Goal: Task Accomplishment & Management: Manage account settings

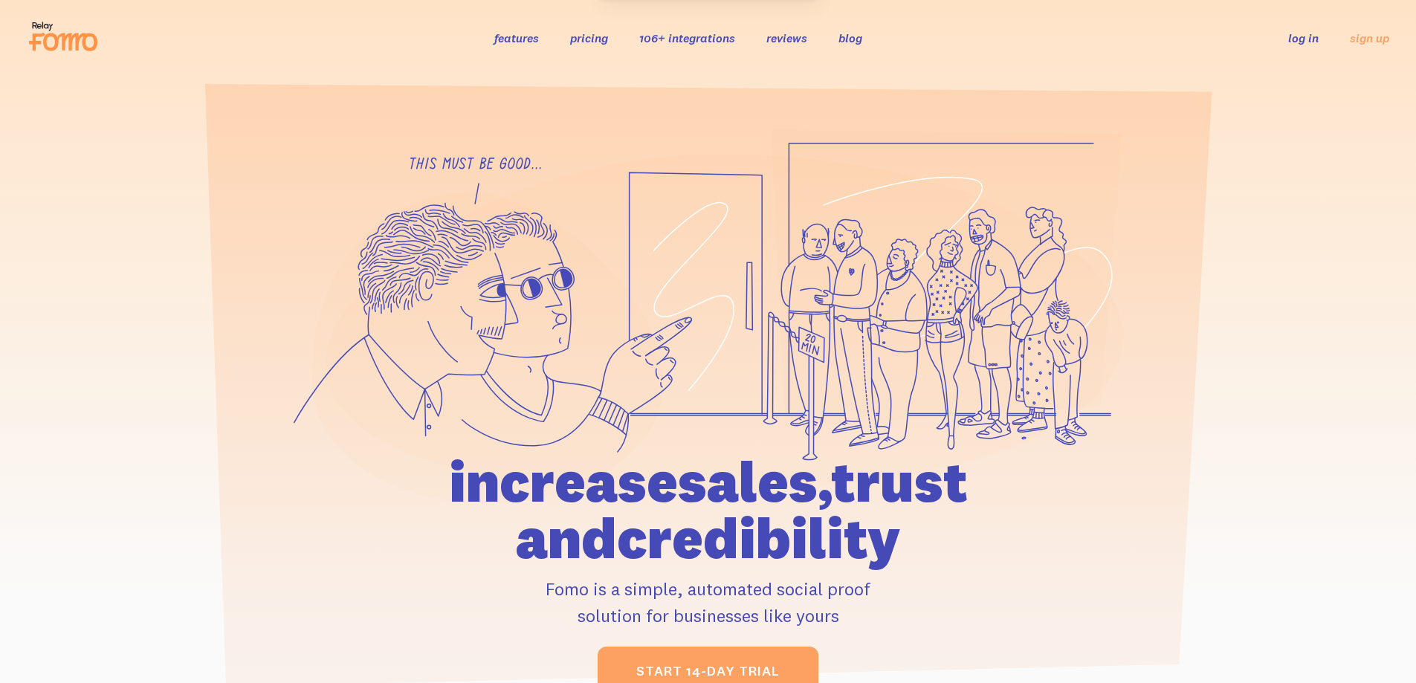
click at [1303, 39] on link "log in" at bounding box center [1303, 37] width 30 height 15
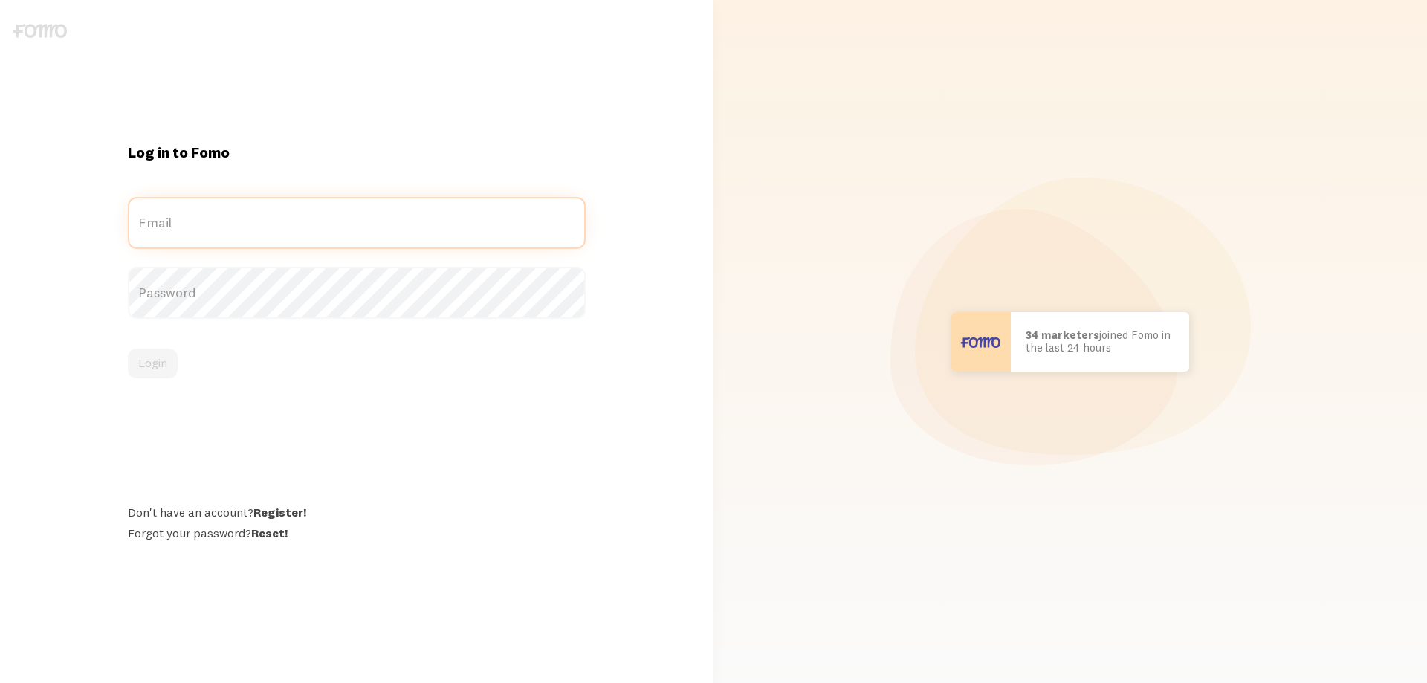
type input "[EMAIL_ADDRESS][DOMAIN_NAME]"
click at [157, 353] on button "Login" at bounding box center [153, 364] width 50 height 30
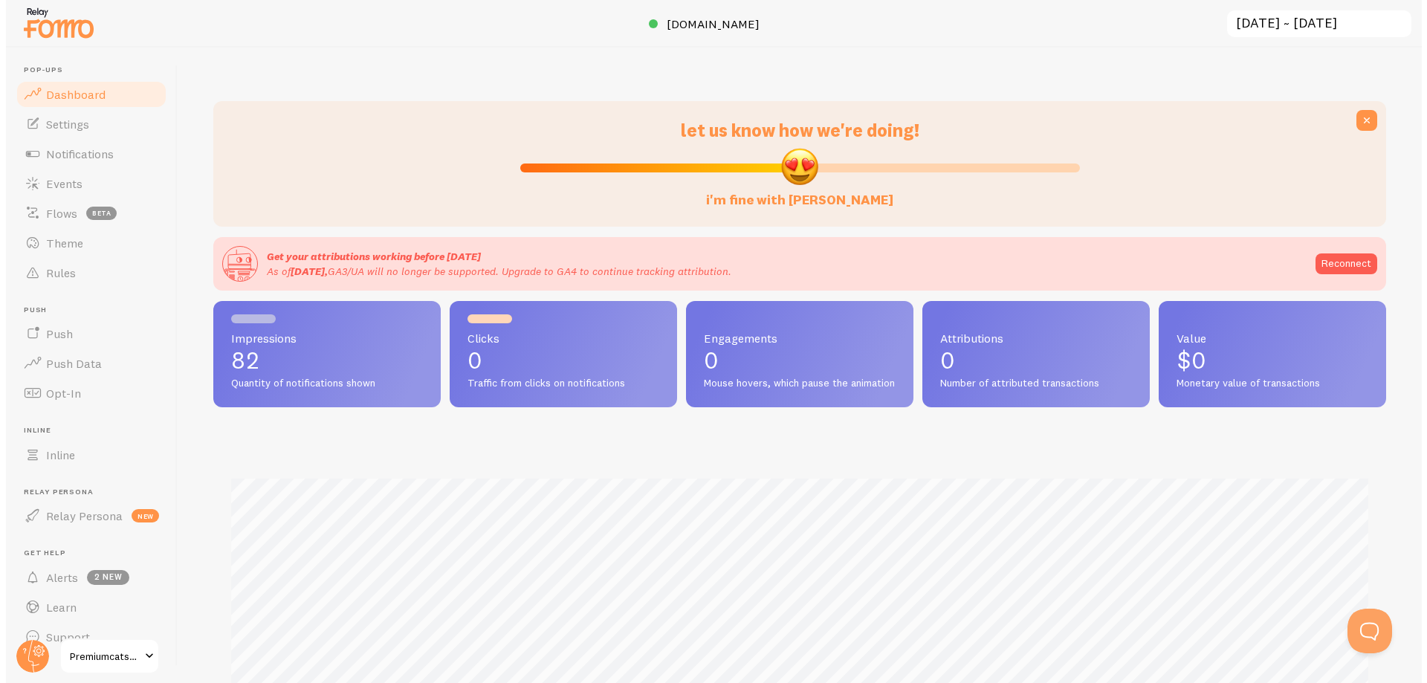
scroll to position [742736, 741954]
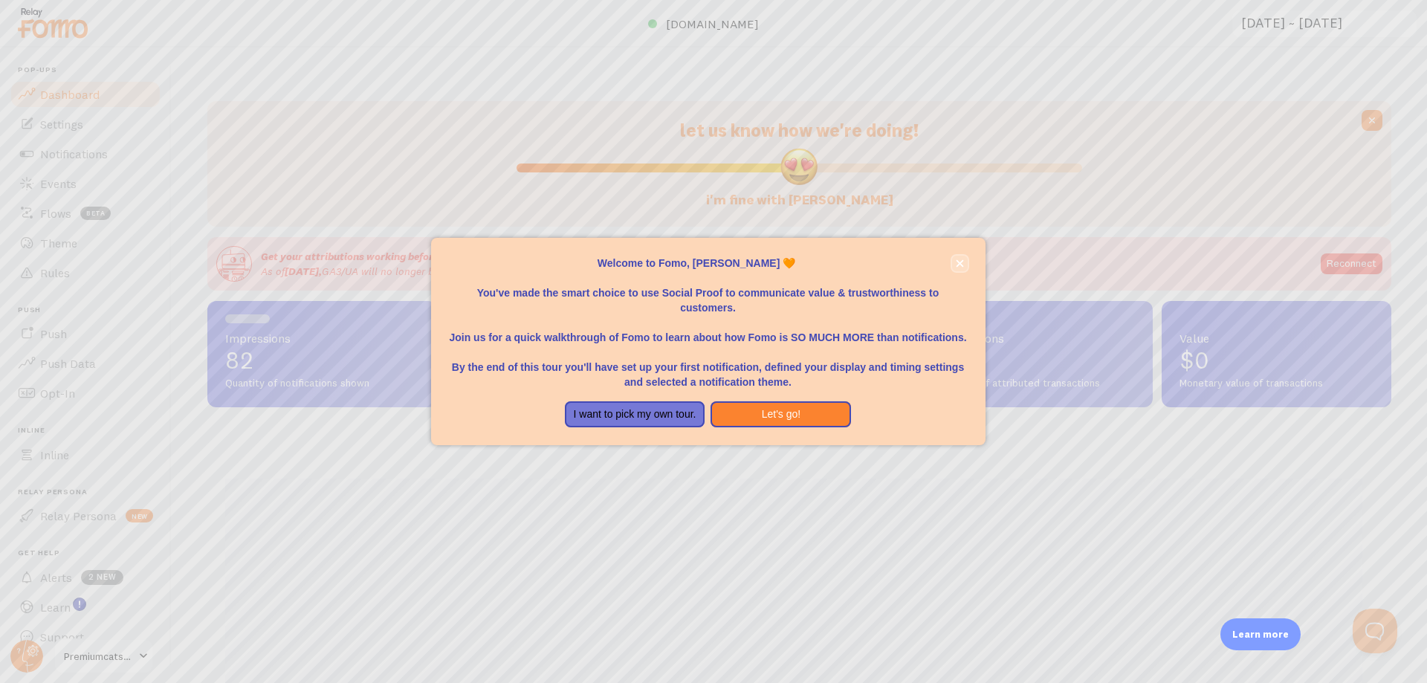
click at [957, 265] on icon "close," at bounding box center [959, 262] width 7 height 7
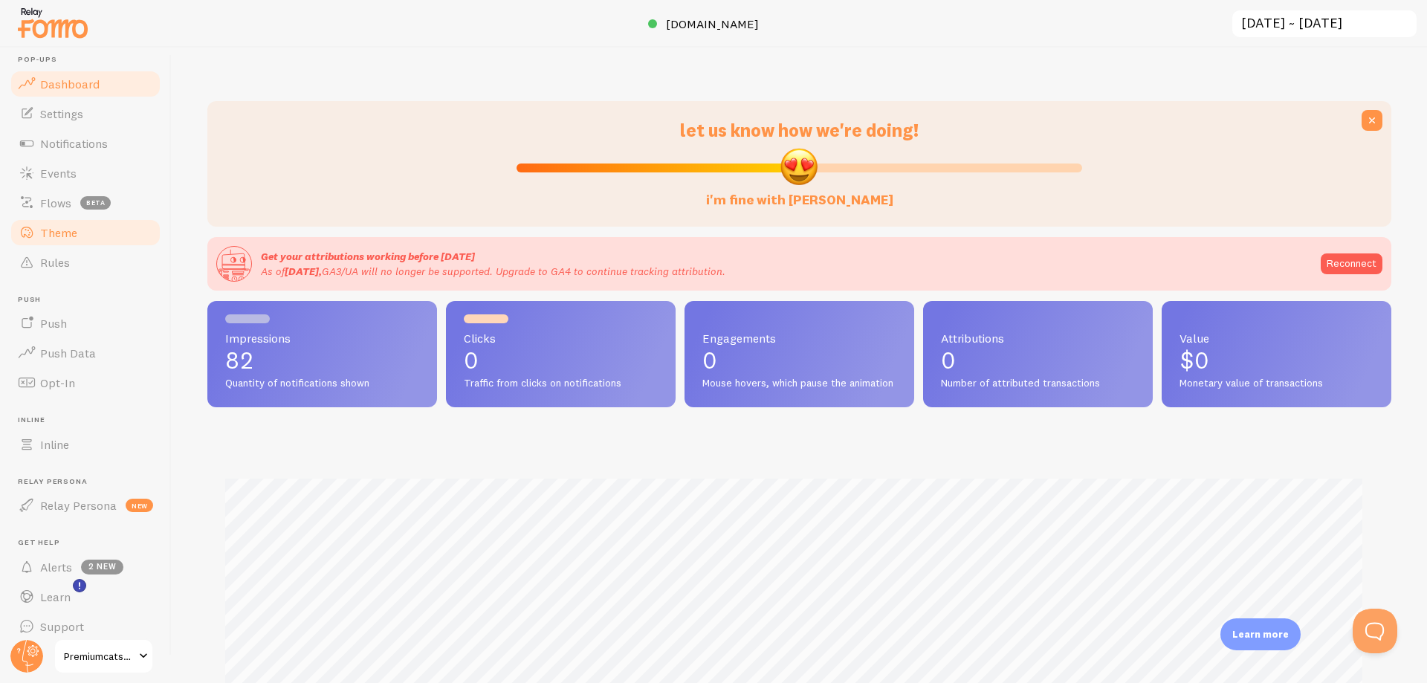
scroll to position [0, 0]
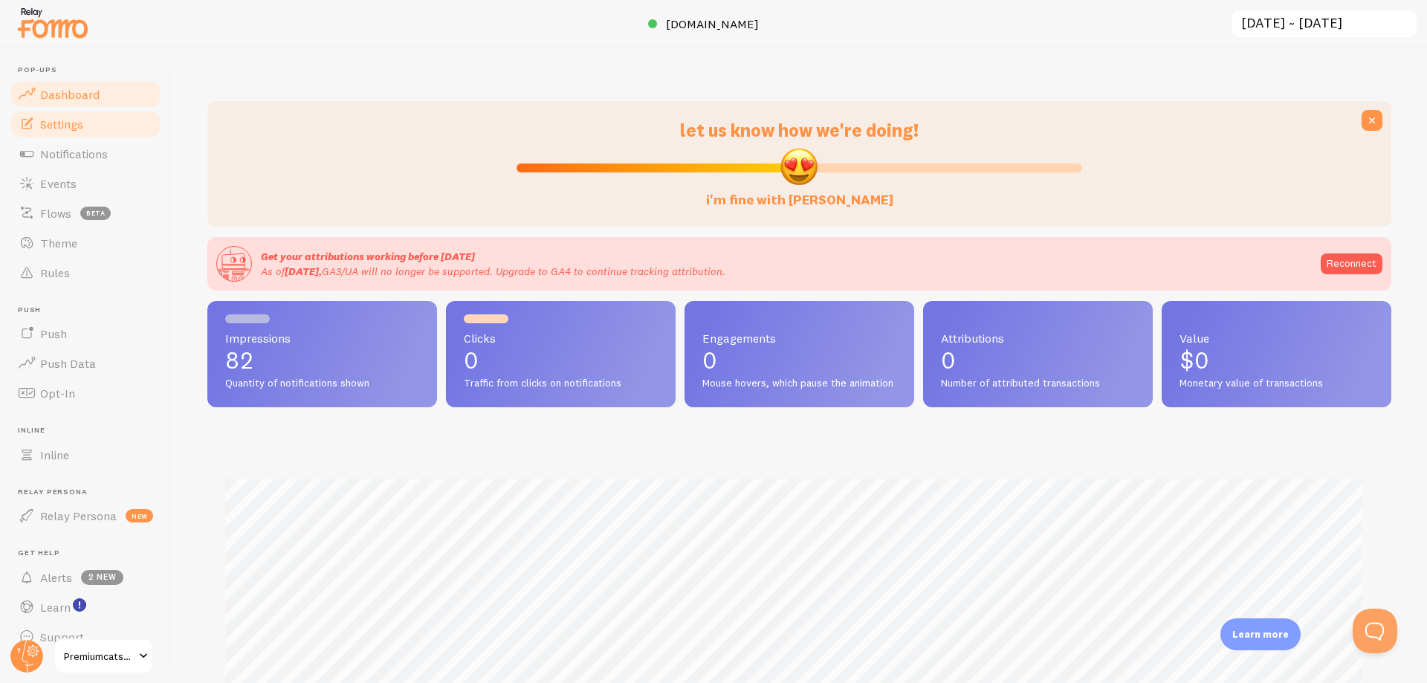
click at [69, 119] on span "Settings" at bounding box center [61, 124] width 43 height 15
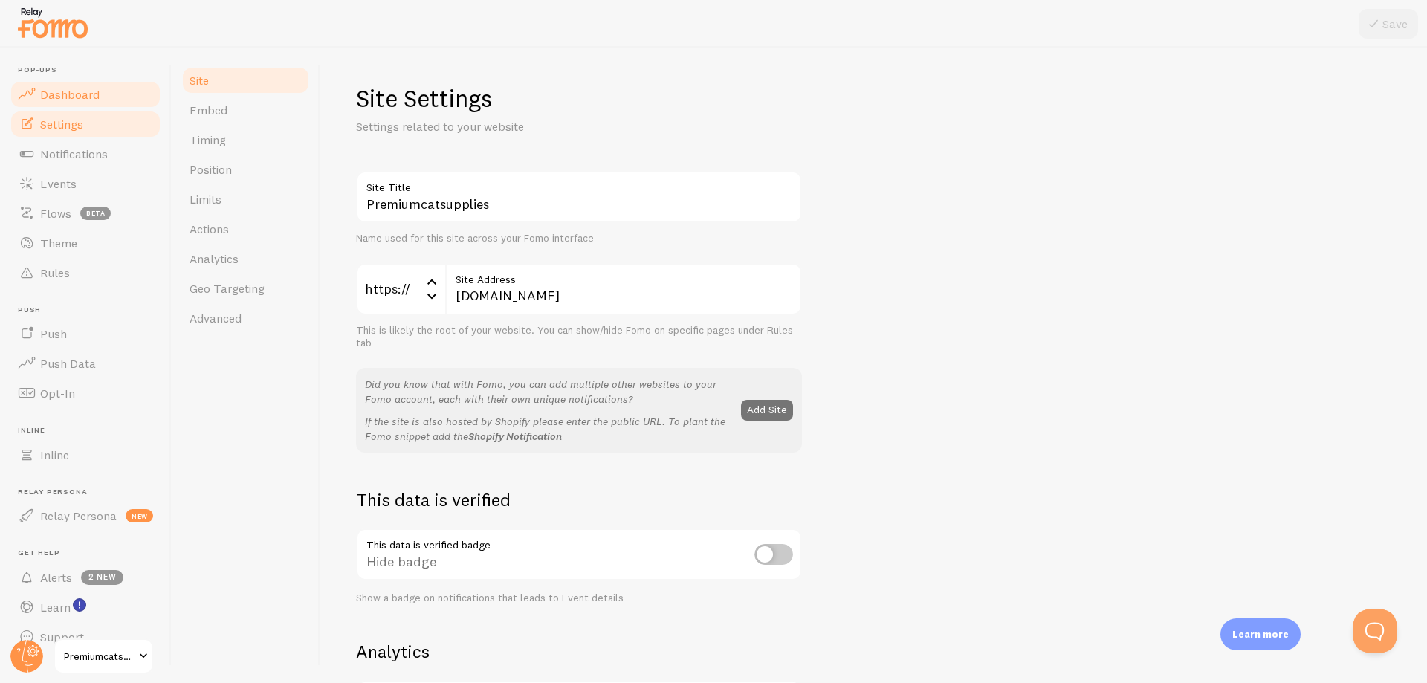
click at [87, 95] on span "Dashboard" at bounding box center [69, 94] width 59 height 15
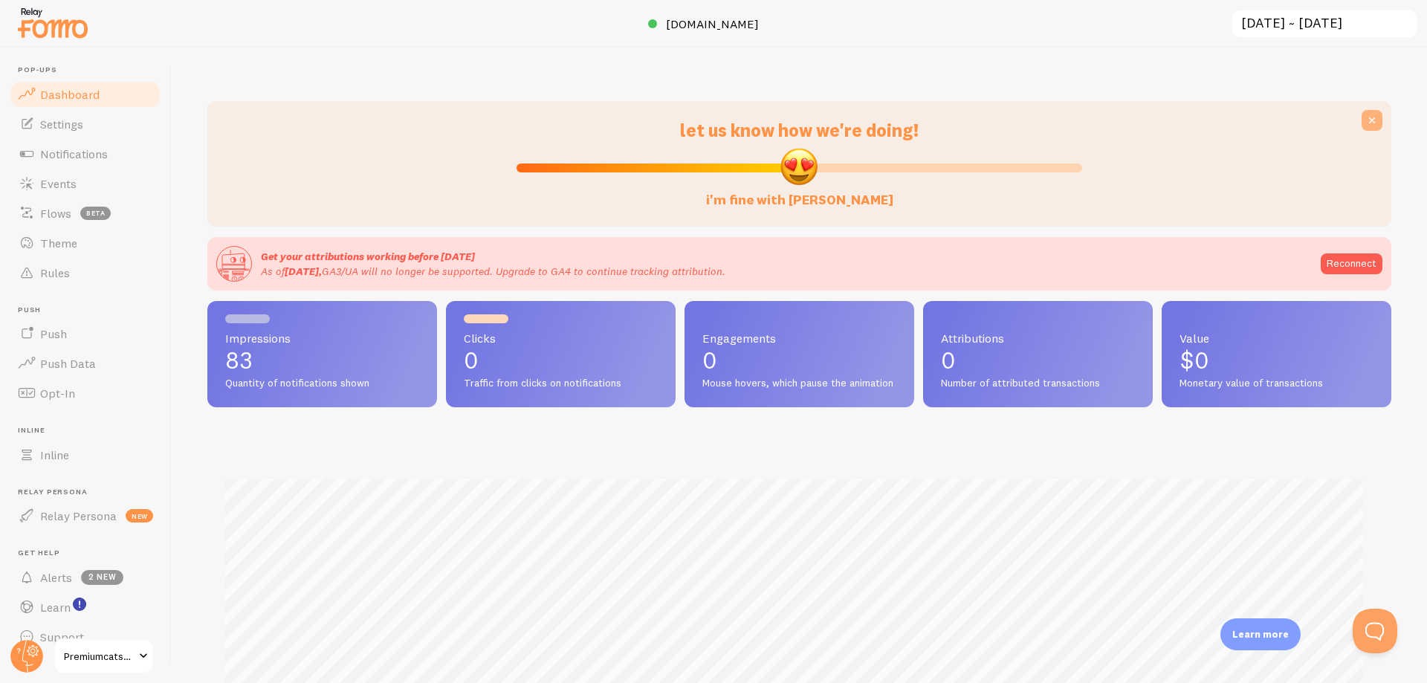
click at [1364, 120] on icon at bounding box center [1371, 120] width 15 height 15
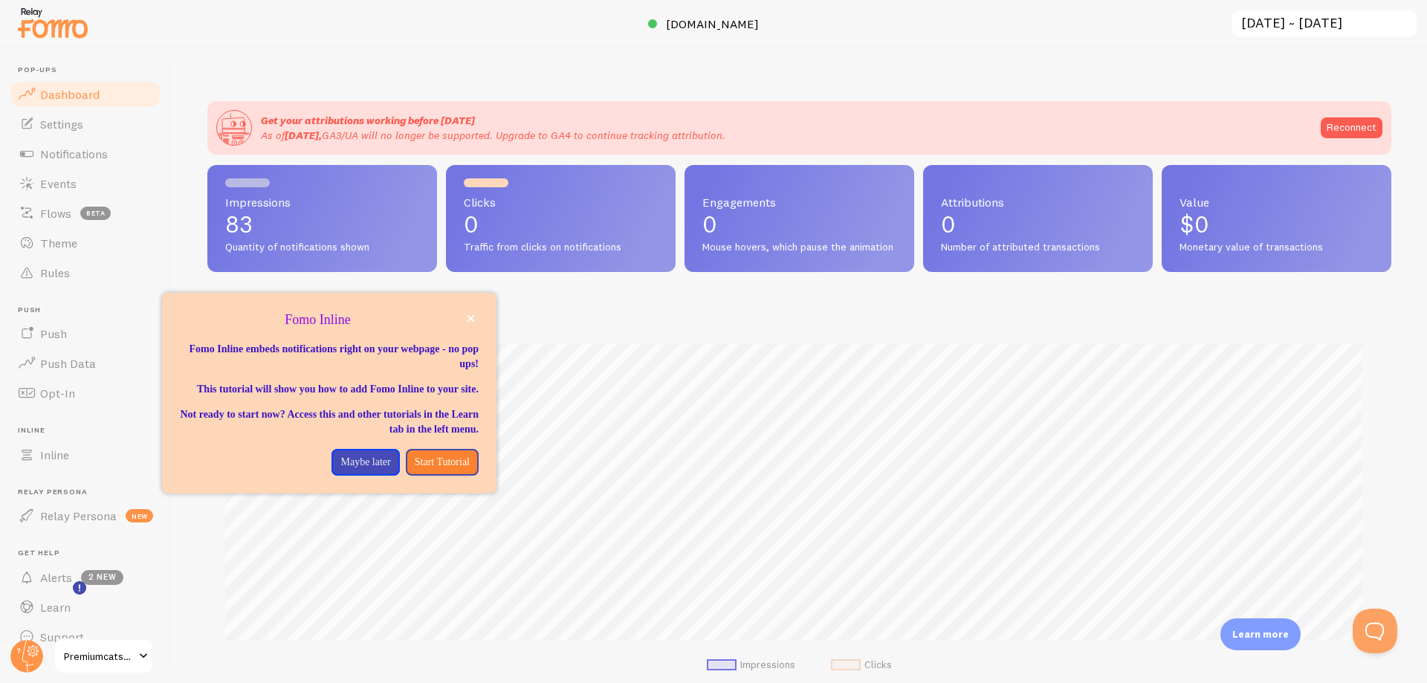
scroll to position [22, 0]
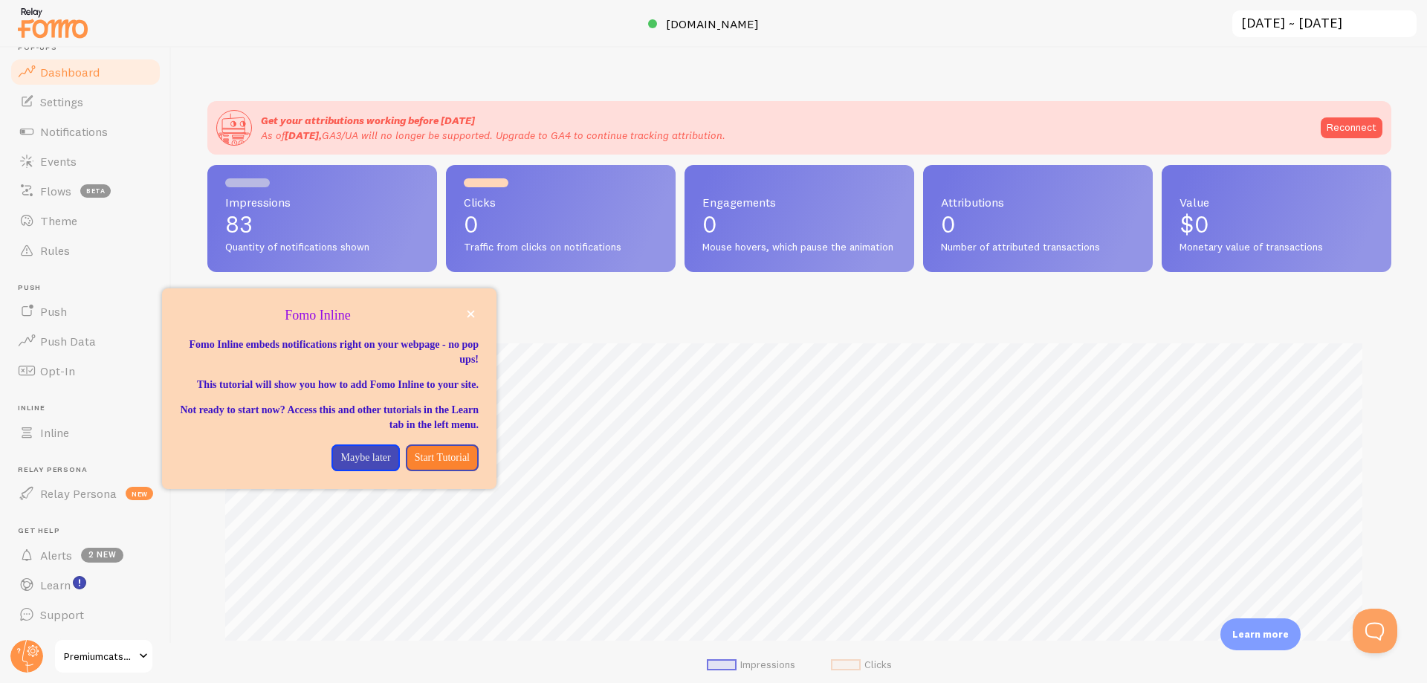
click at [117, 654] on span "Premiumcatsupplies" at bounding box center [99, 656] width 71 height 18
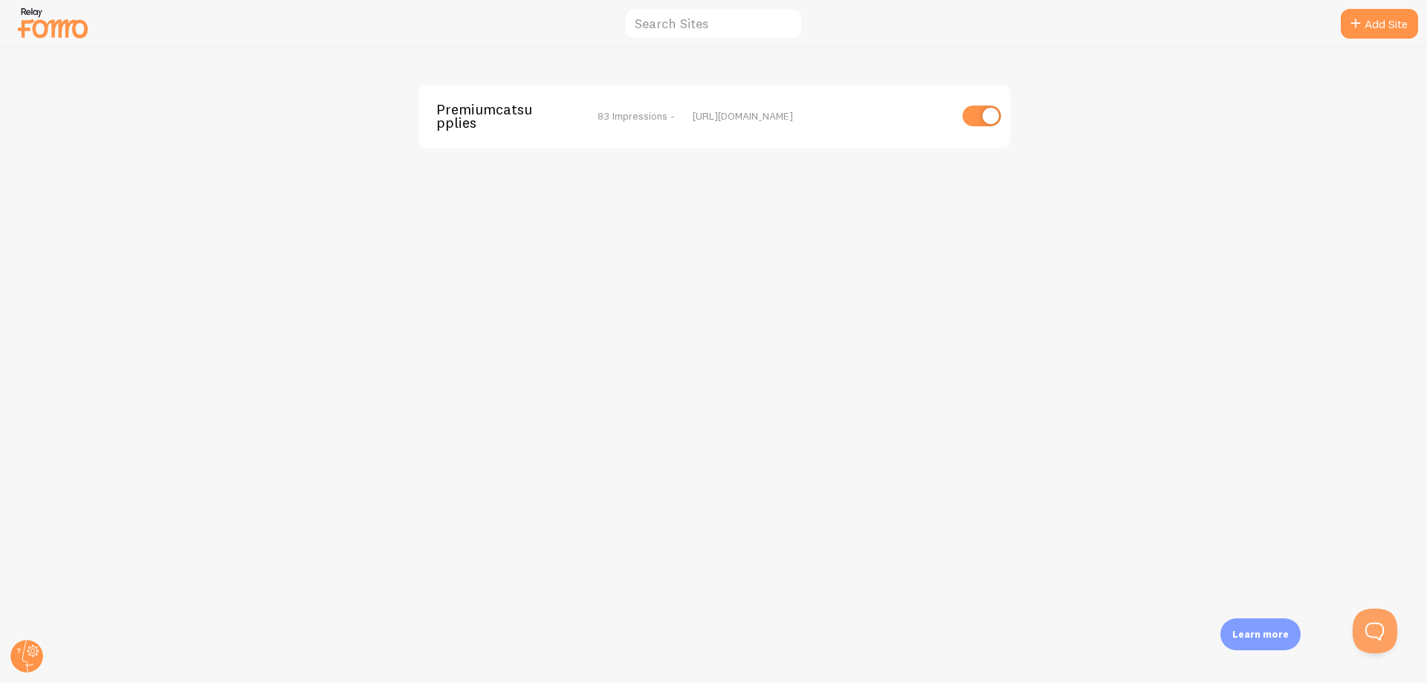
click at [67, 27] on img at bounding box center [53, 23] width 74 height 38
click at [64, 30] on img at bounding box center [53, 23] width 74 height 38
click at [30, 657] on circle at bounding box center [26, 656] width 33 height 33
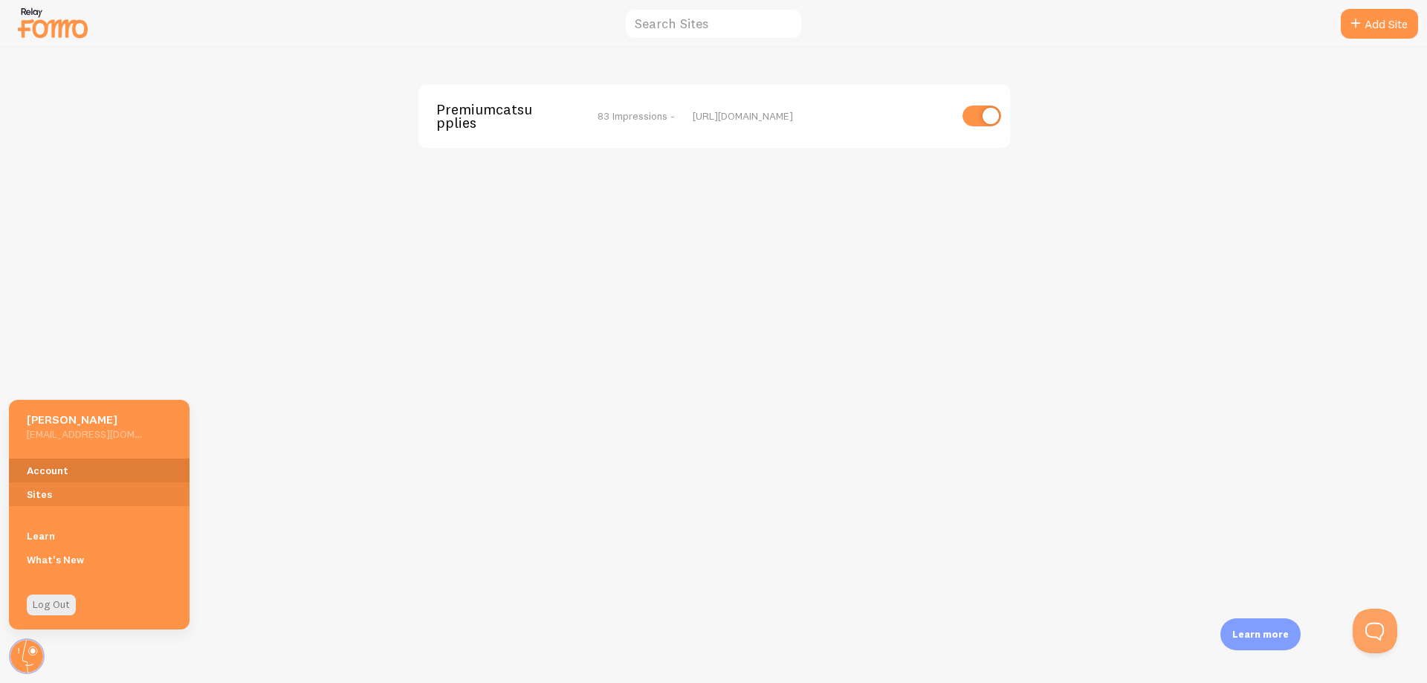
click at [61, 470] on link "Account" at bounding box center [99, 471] width 181 height 24
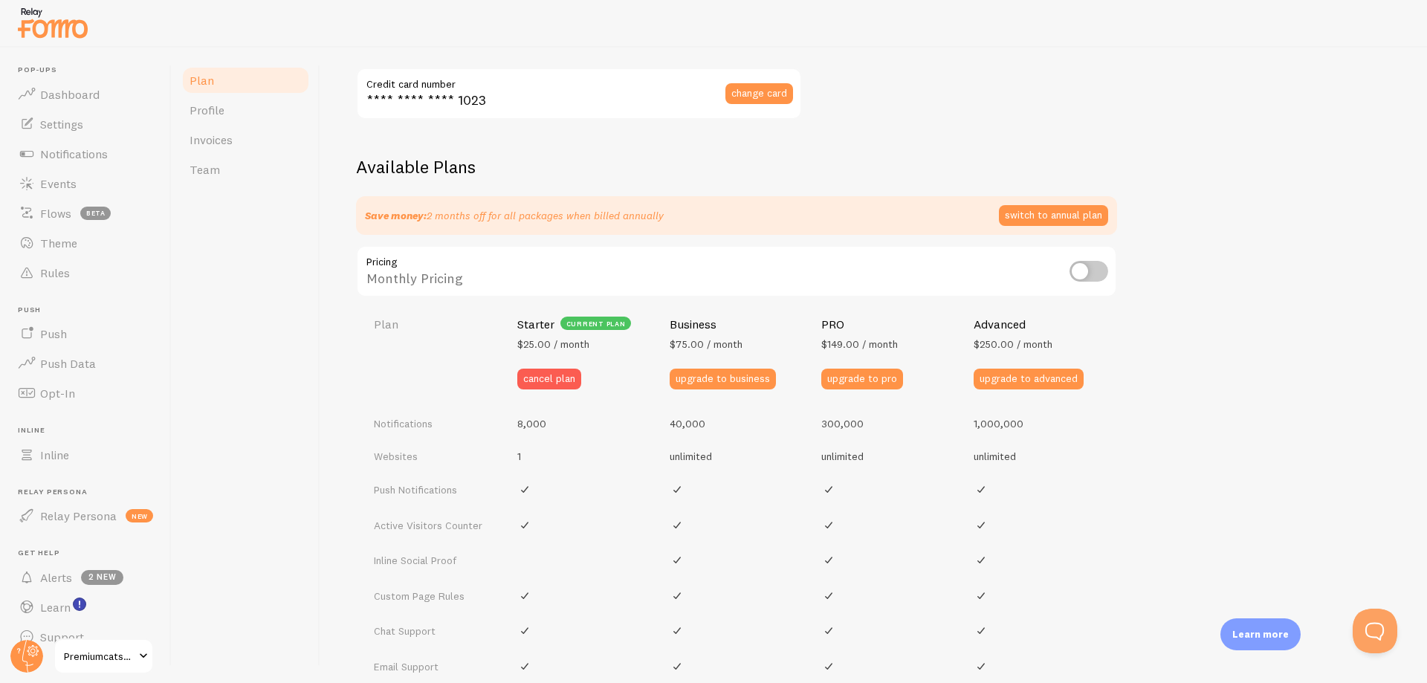
scroll to position [372, 0]
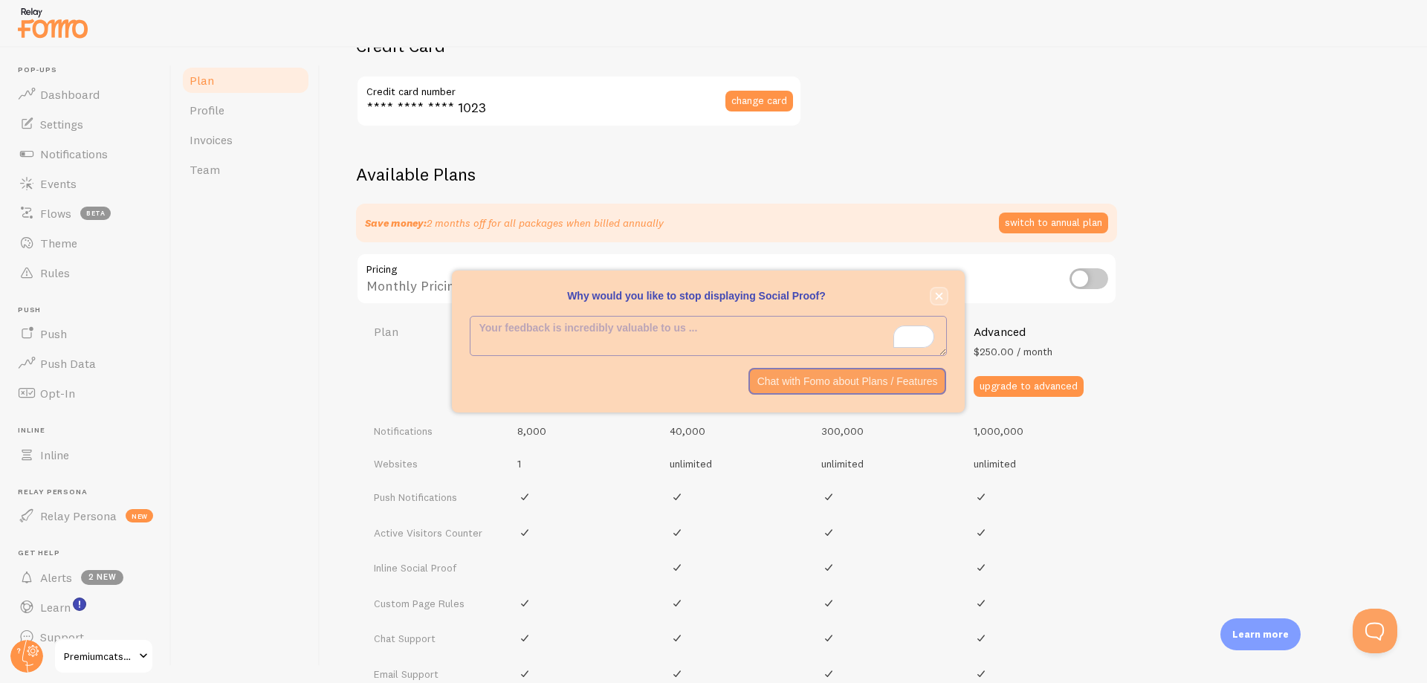
click at [942, 297] on icon "close," at bounding box center [939, 296] width 8 height 8
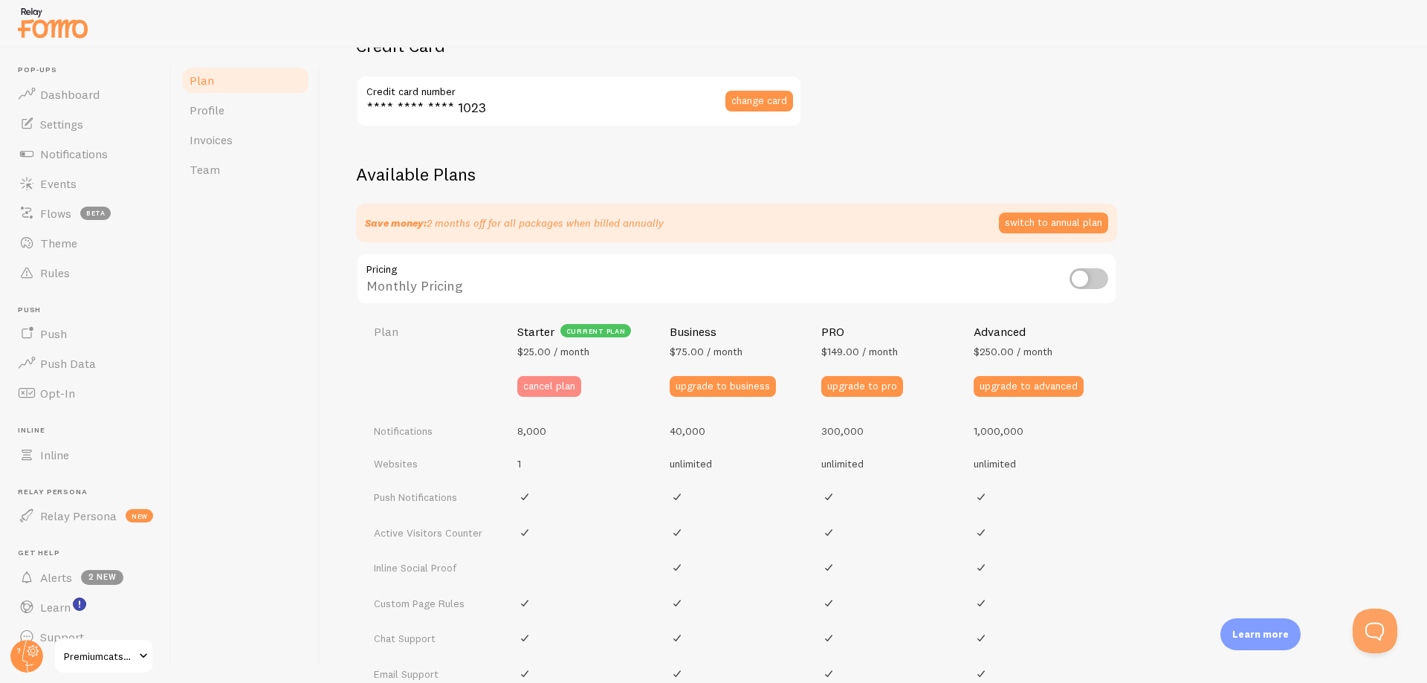
click at [559, 383] on button "cancel plan" at bounding box center [549, 386] width 64 height 21
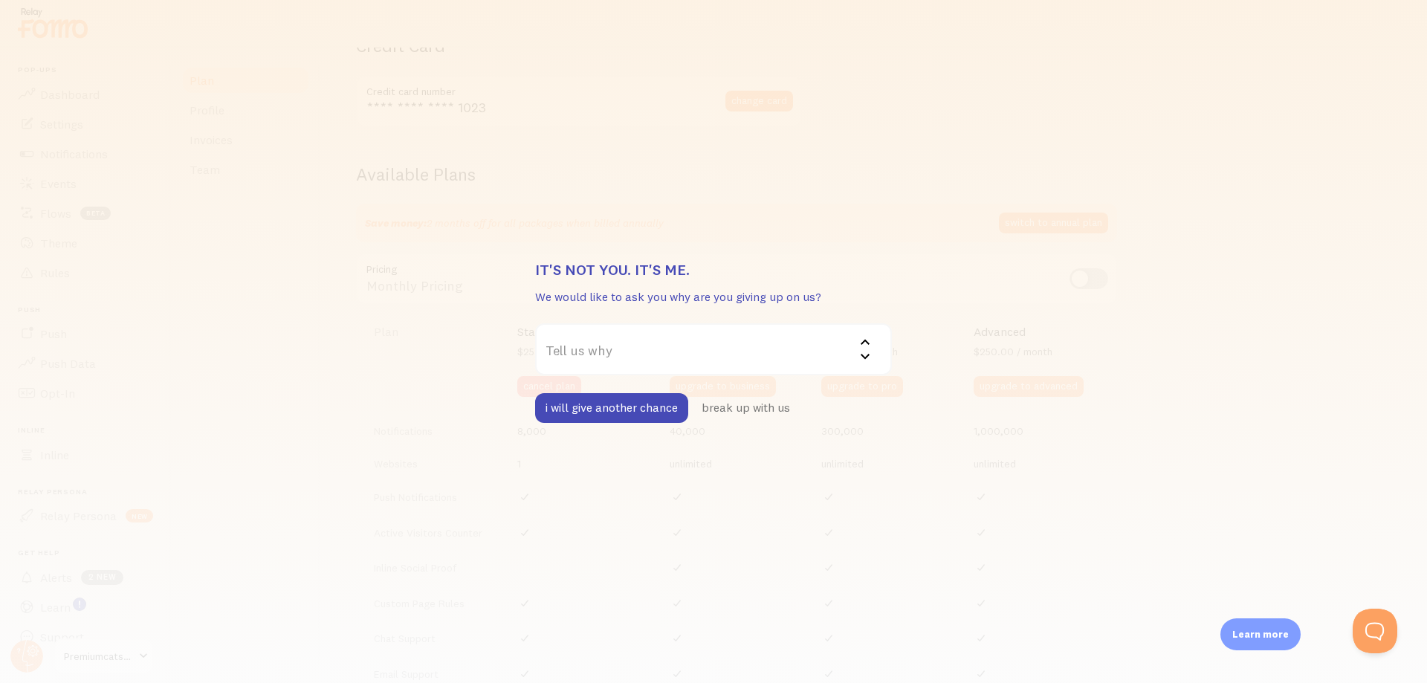
click at [649, 347] on label "Tell us why" at bounding box center [713, 349] width 357 height 52
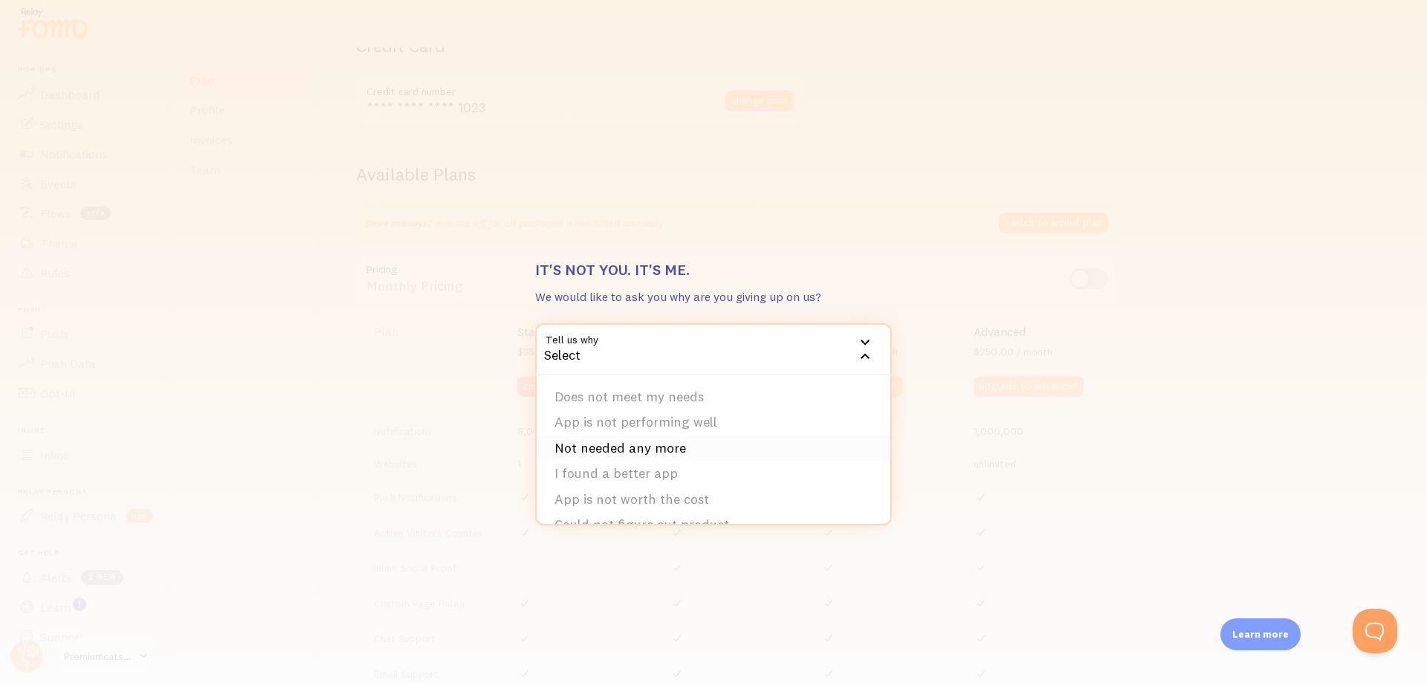
click at [649, 450] on li "Not needed any more" at bounding box center [714, 448] width 354 height 26
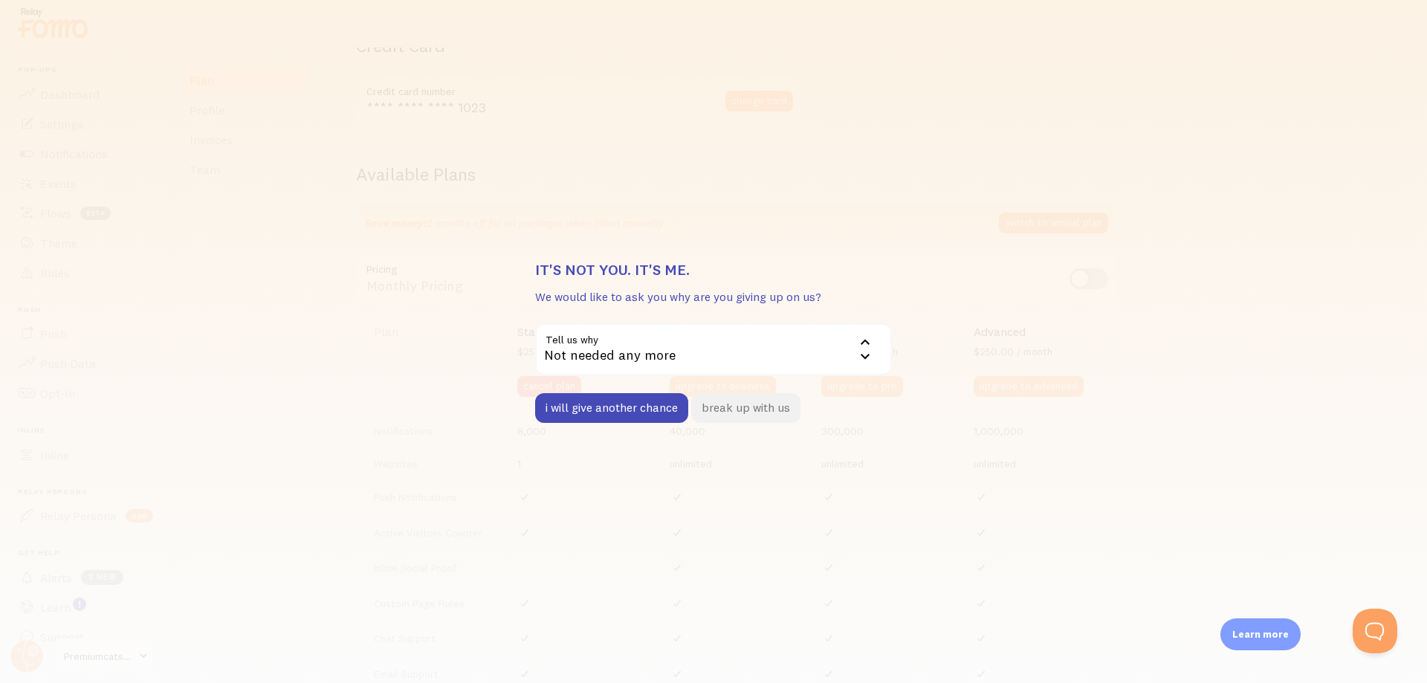
click at [736, 406] on button "break up with us" at bounding box center [745, 408] width 109 height 30
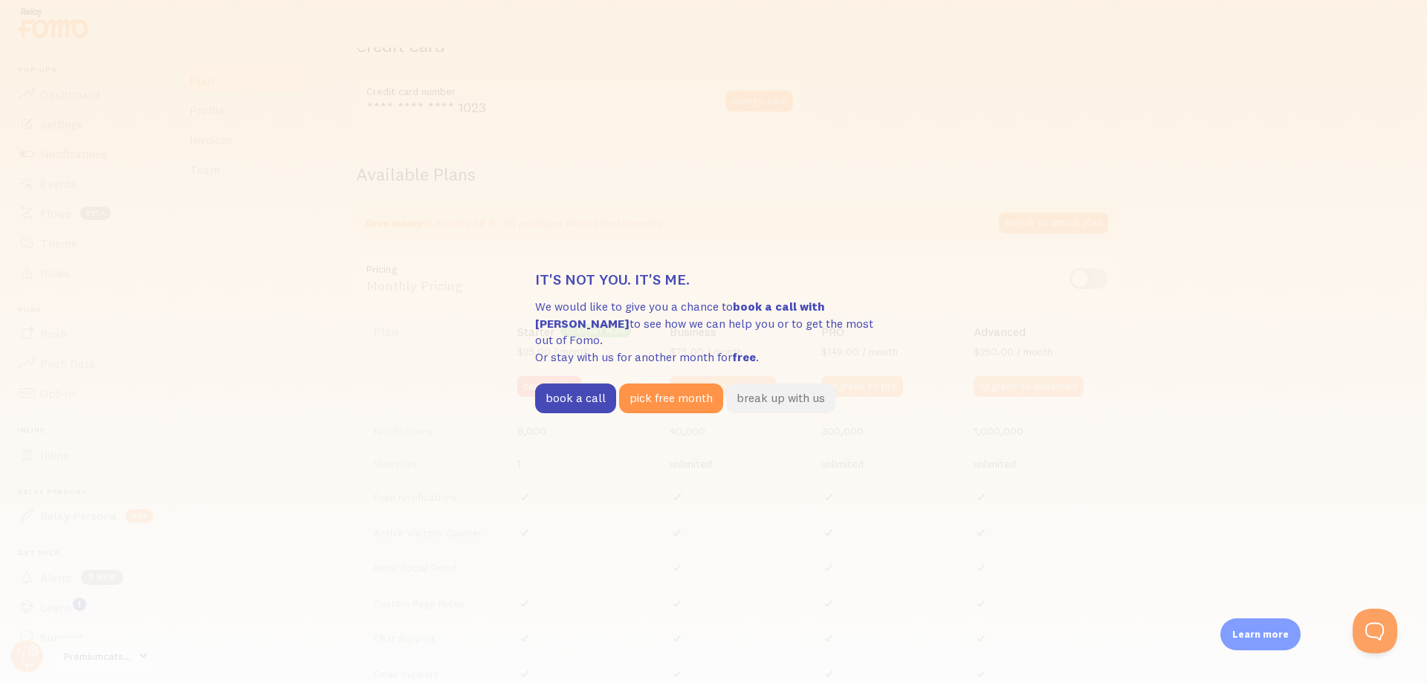
click at [775, 392] on button "break up with us" at bounding box center [780, 398] width 109 height 30
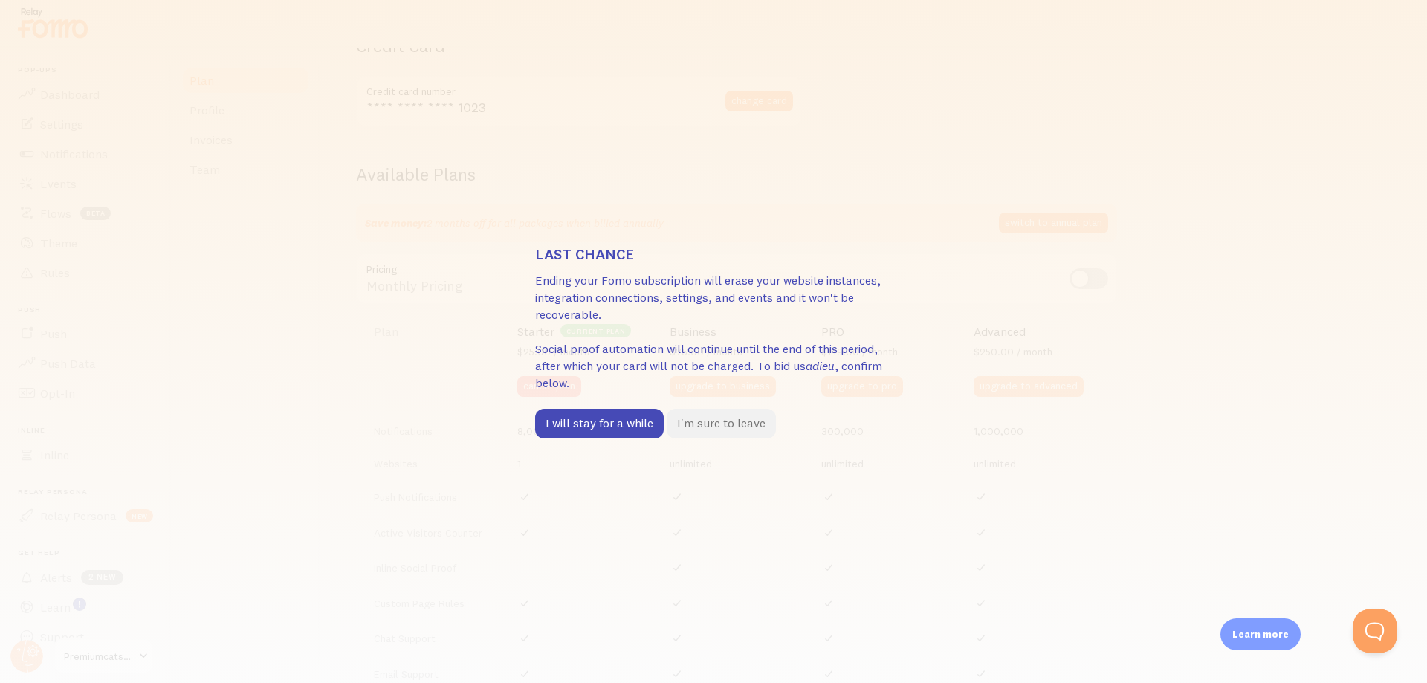
click at [726, 424] on button "I'm sure to leave" at bounding box center [721, 424] width 109 height 30
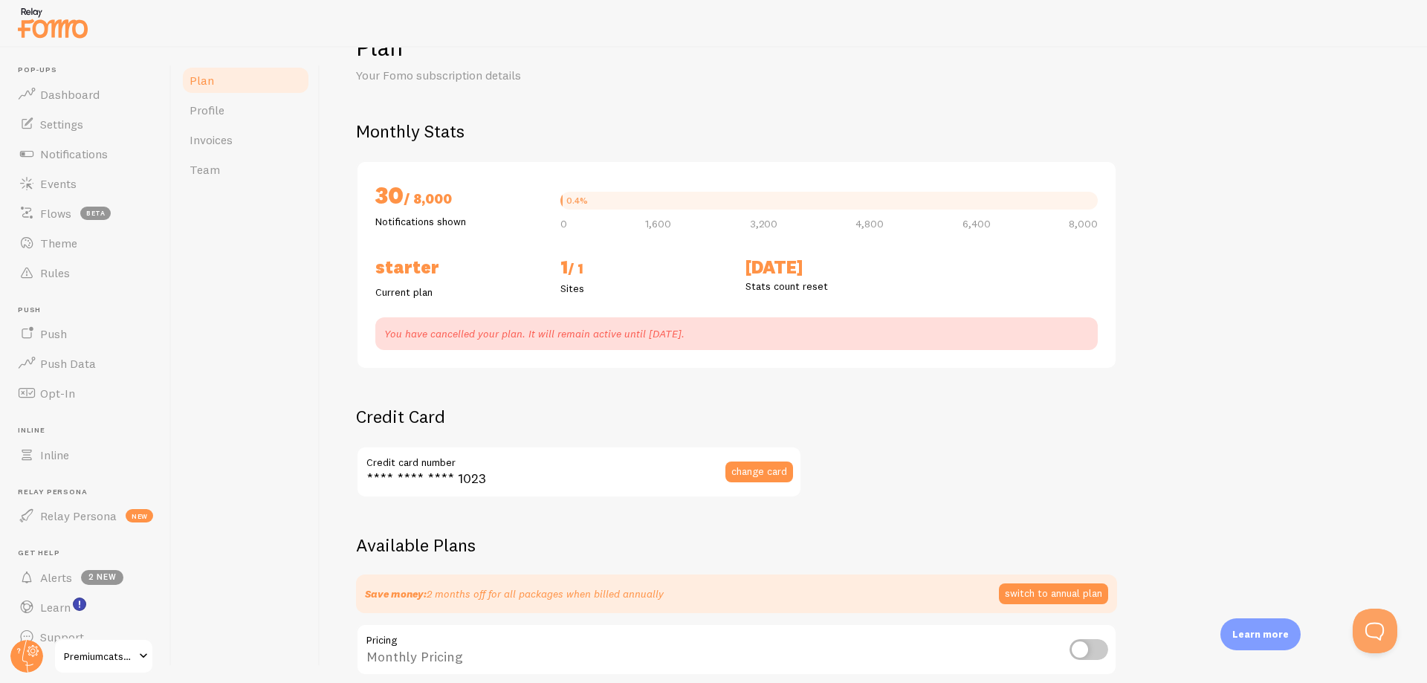
scroll to position [51, 0]
